Goal: Navigation & Orientation: Find specific page/section

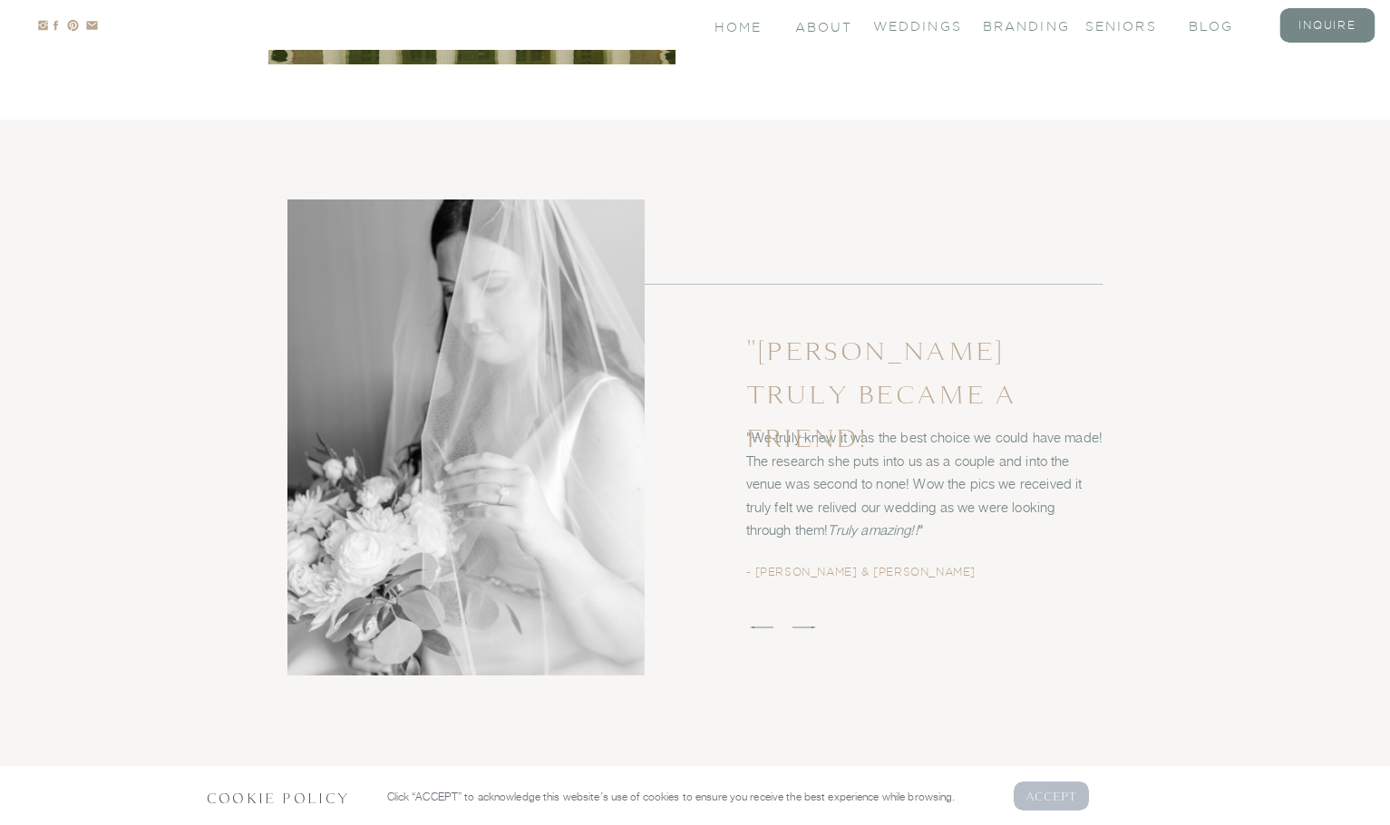
scroll to position [2994, 0]
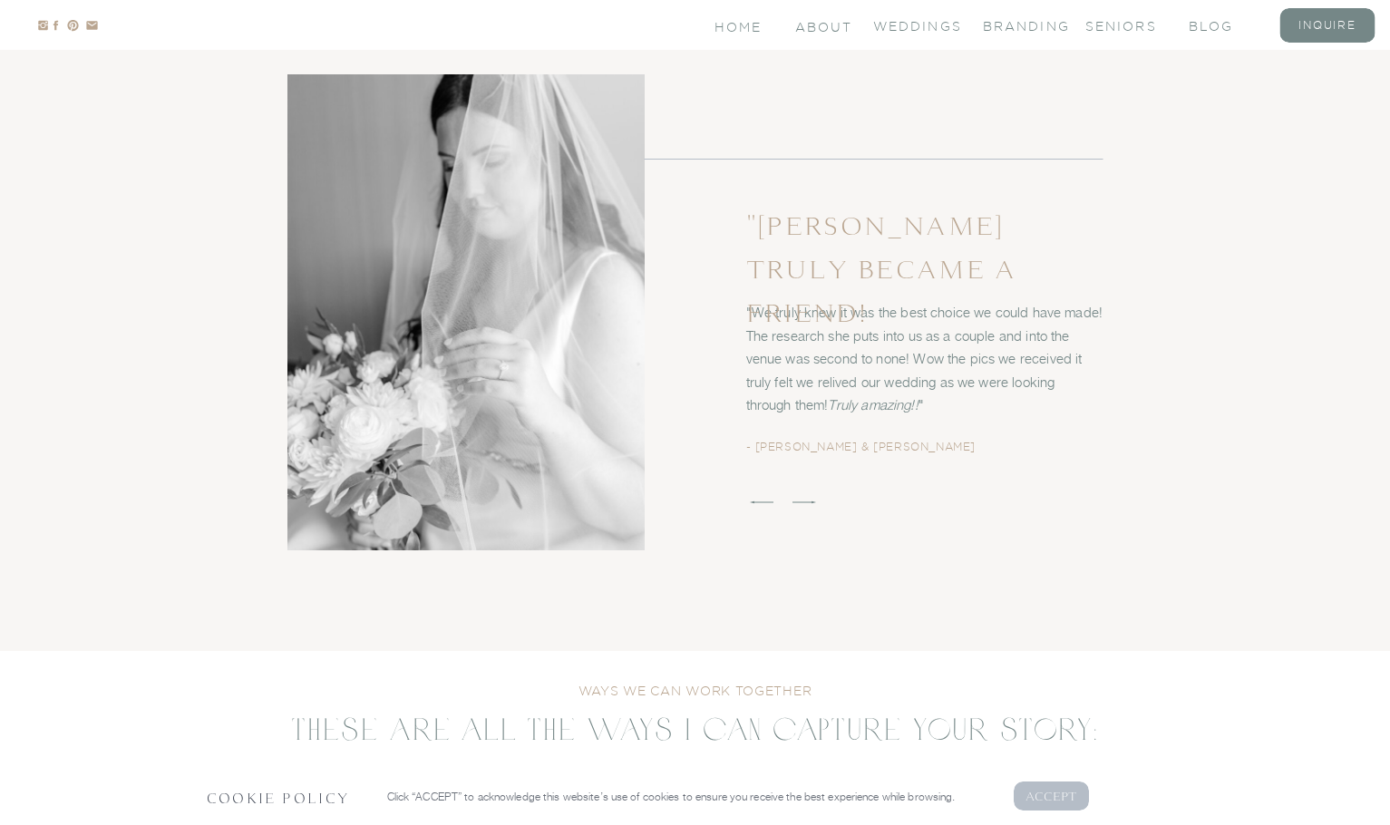
click at [1060, 788] on p "AcCEPT" at bounding box center [1052, 795] width 53 height 17
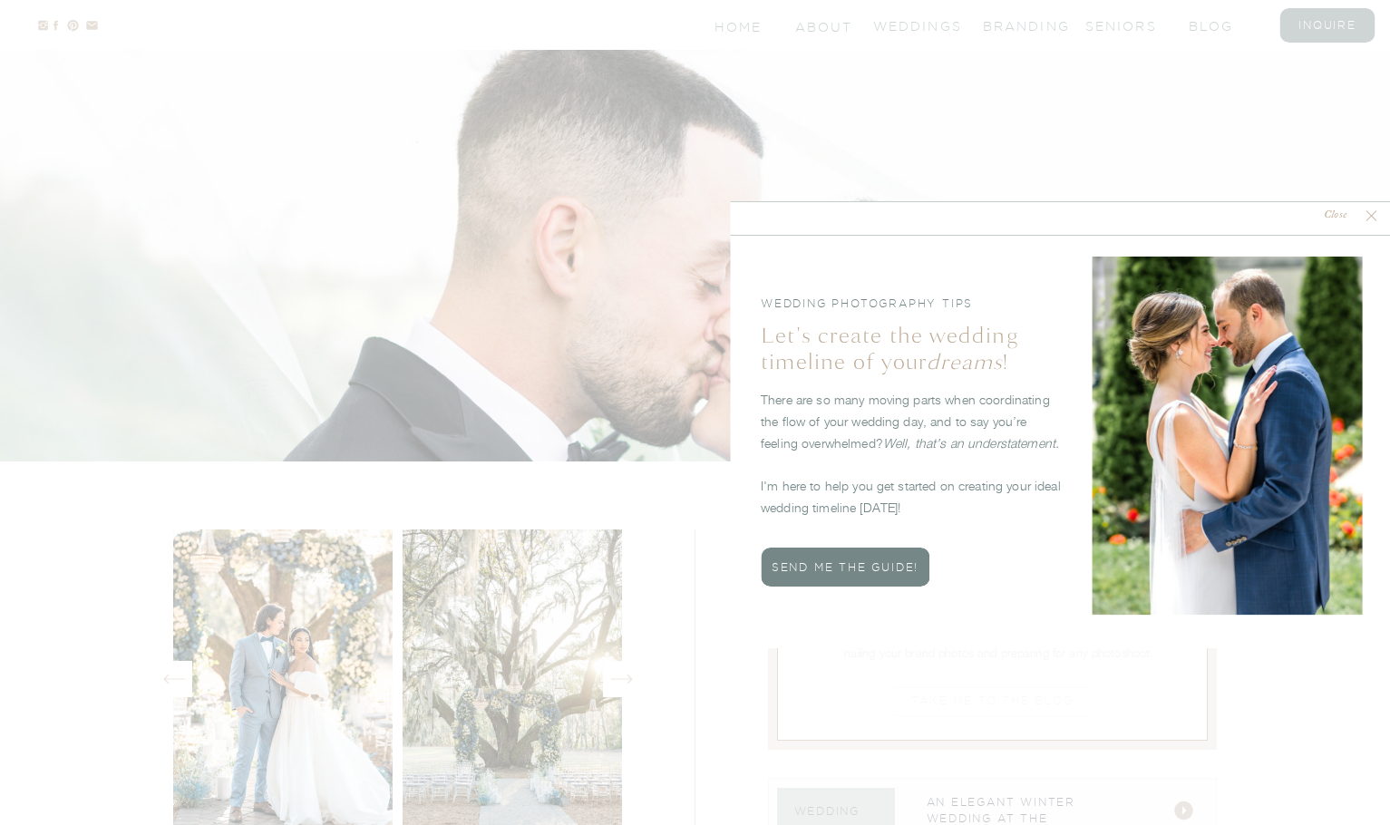
scroll to position [5637, 0]
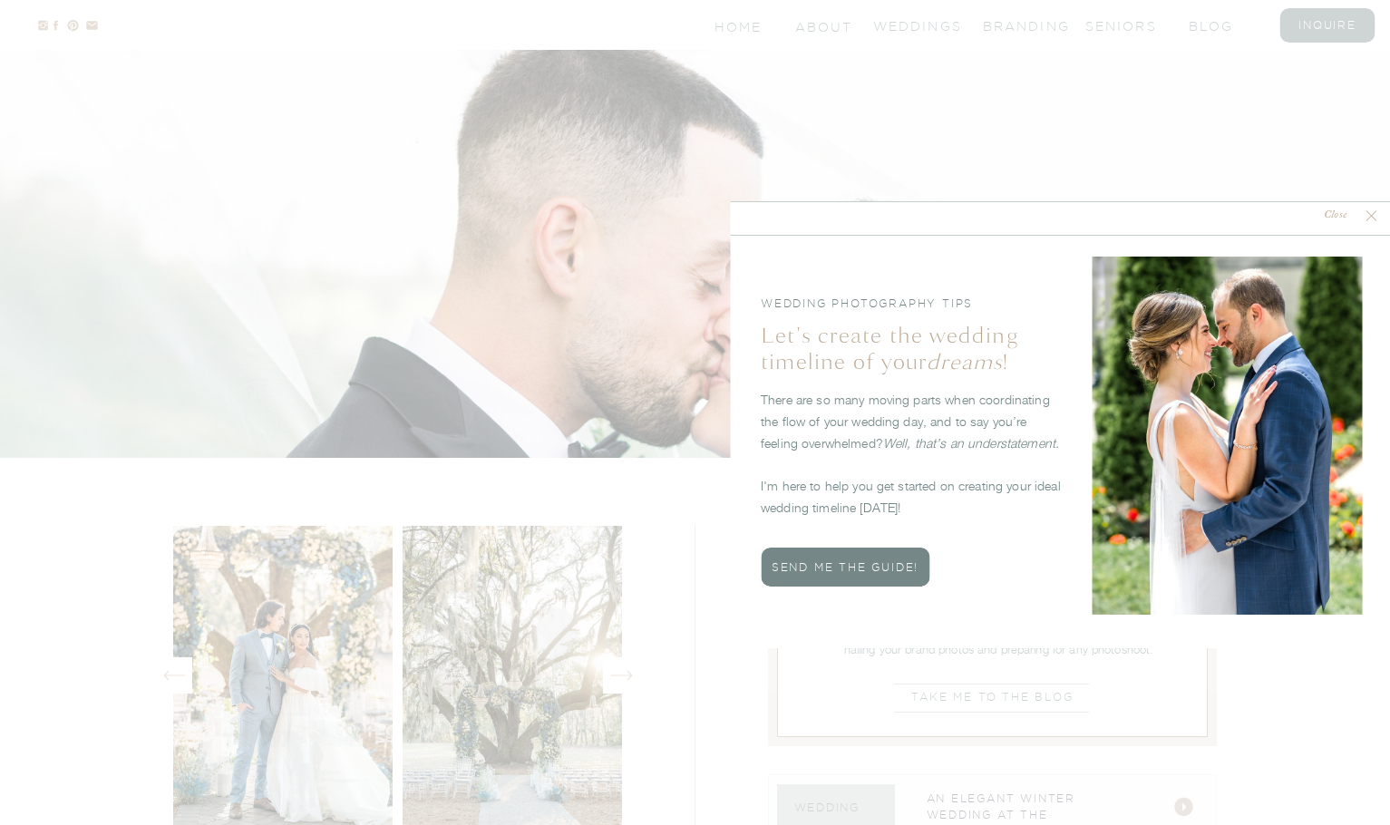
click at [1334, 224] on nav "Close" at bounding box center [1336, 216] width 54 height 17
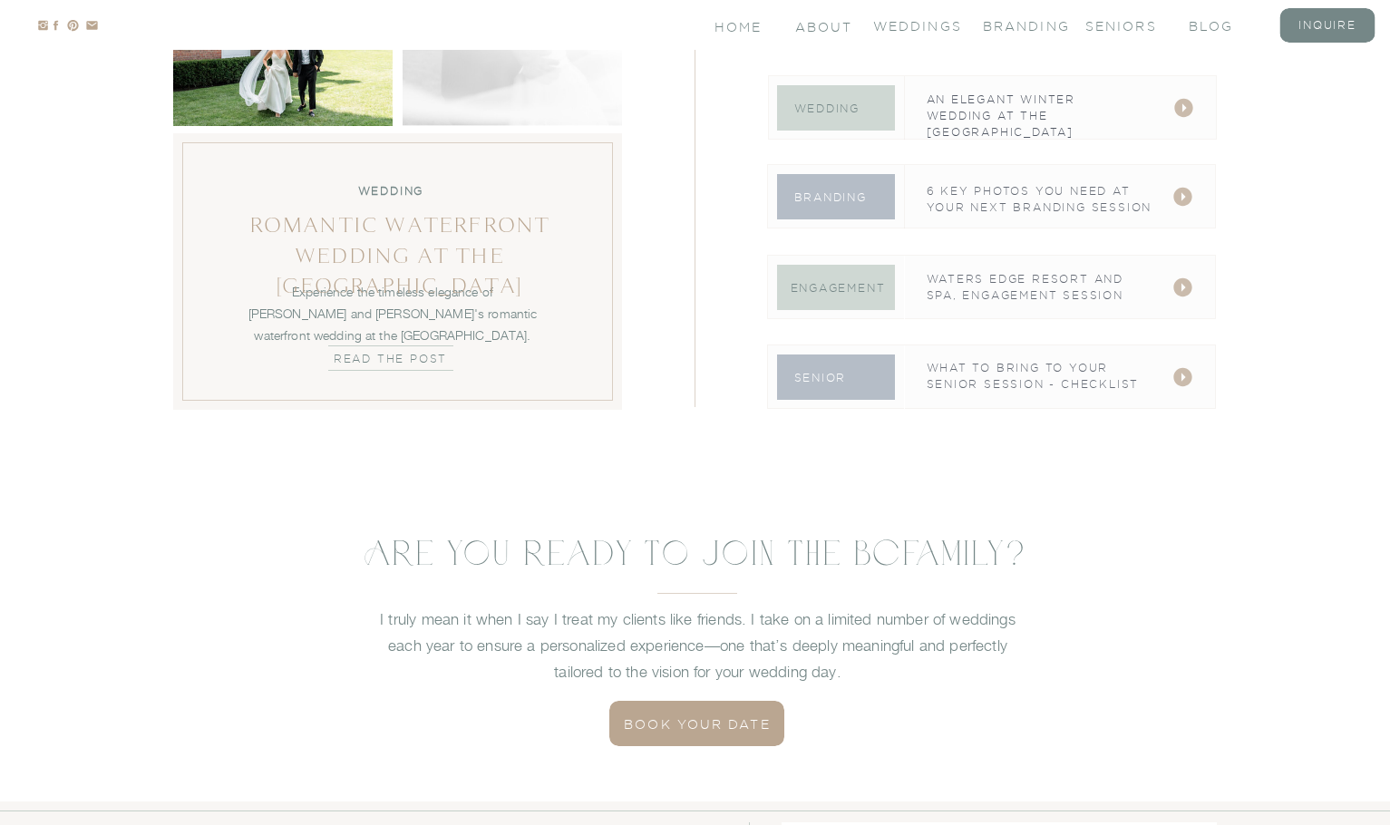
scroll to position [6367, 0]
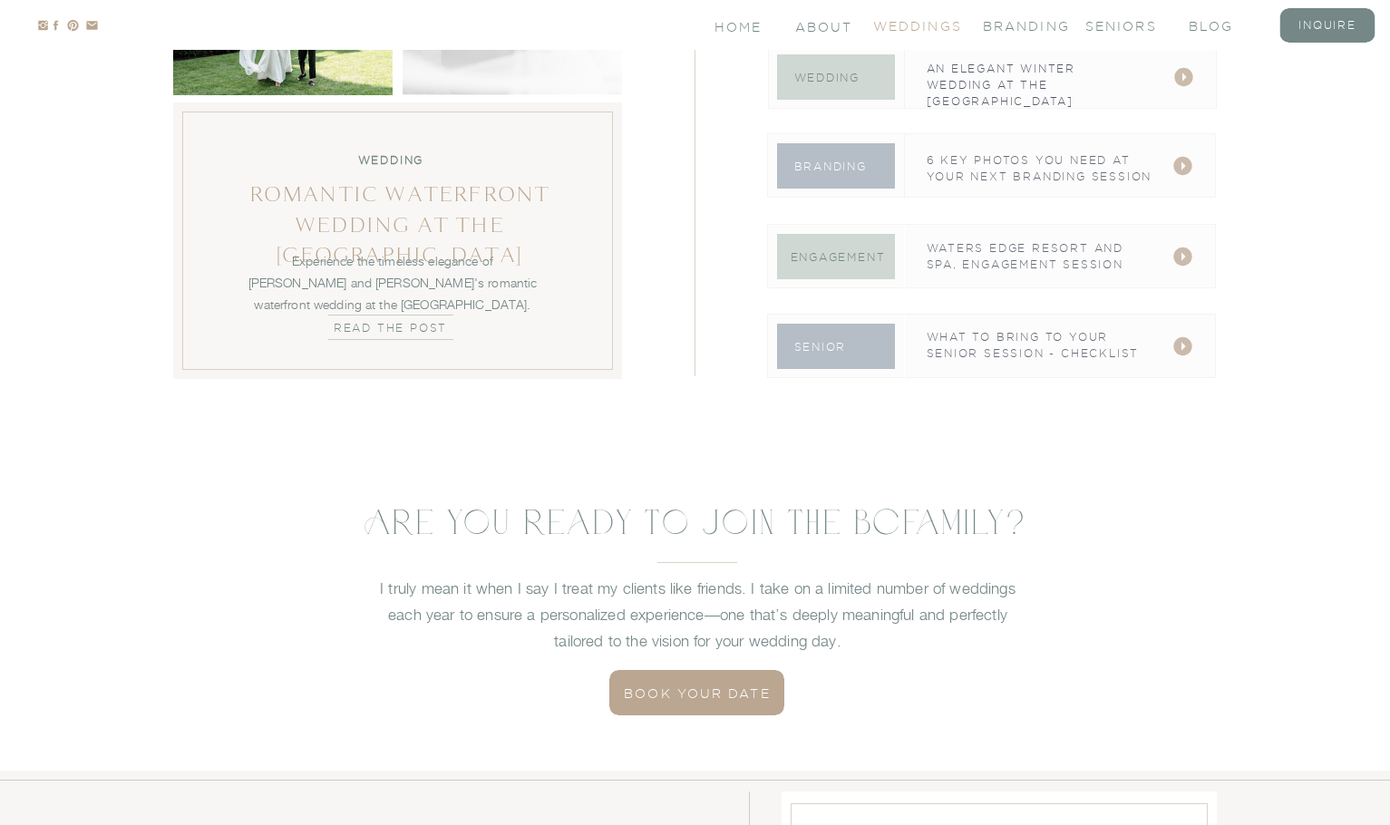
click at [924, 20] on nav "Weddings" at bounding box center [909, 24] width 73 height 15
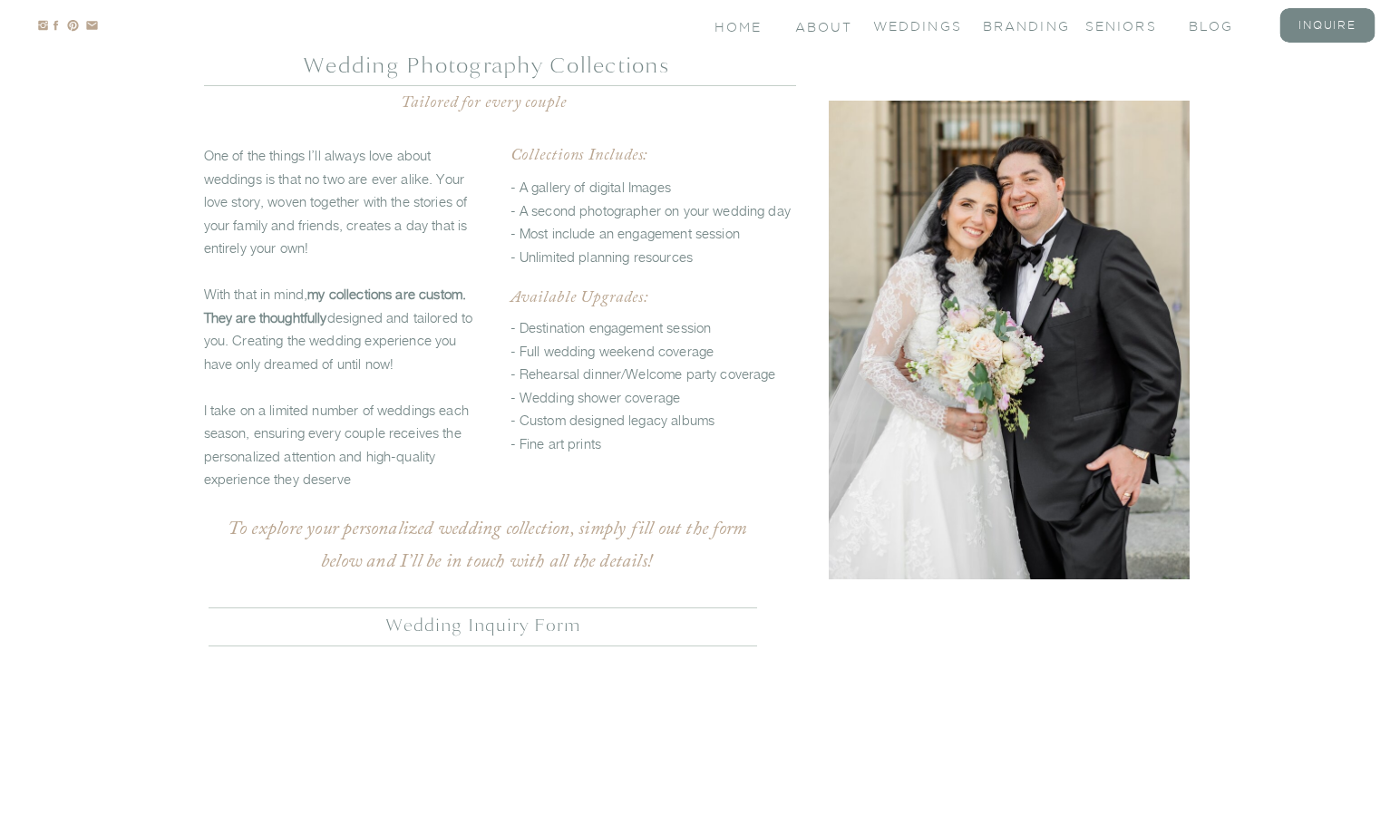
scroll to position [4571, 0]
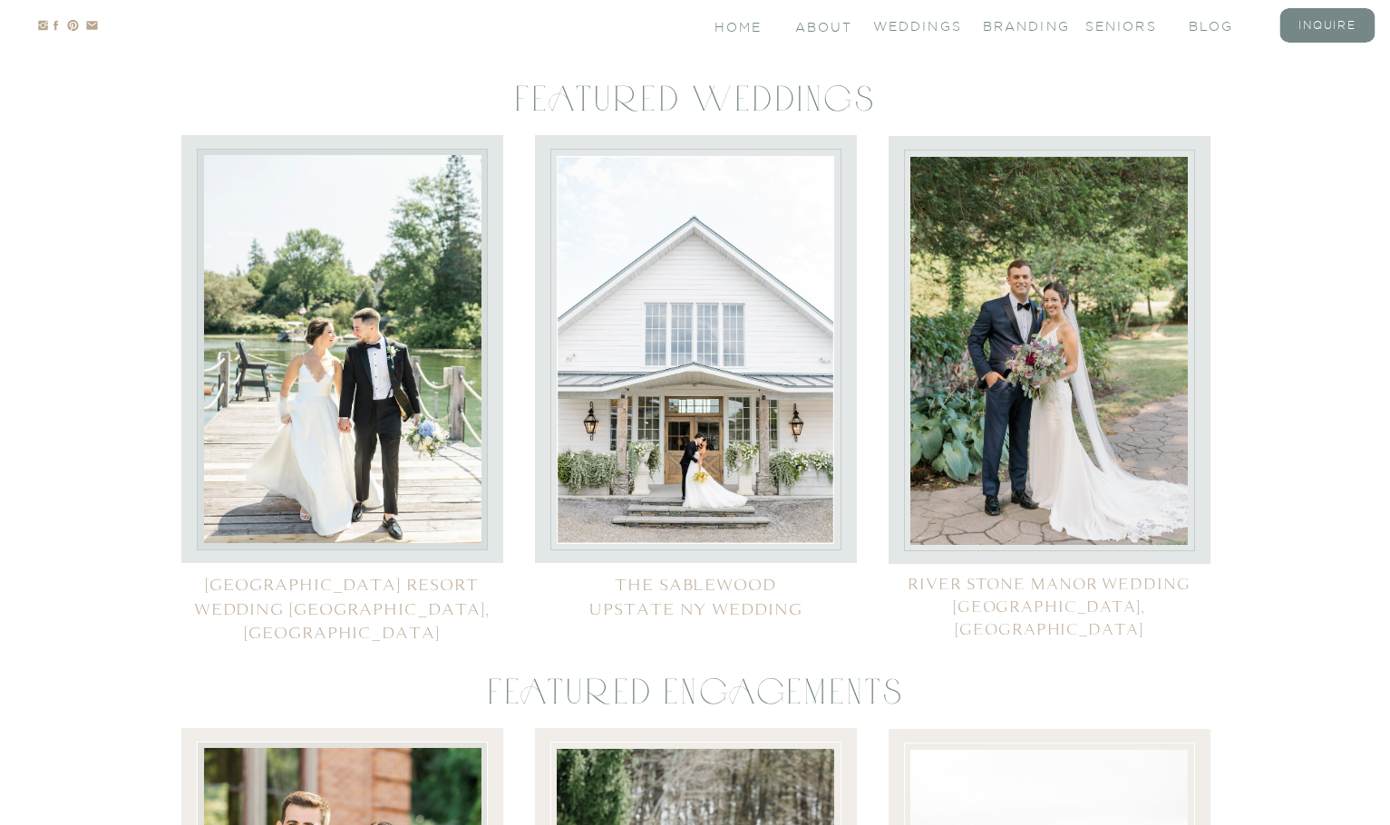
scroll to position [8260, 0]
